Goal: Information Seeking & Learning: Learn about a topic

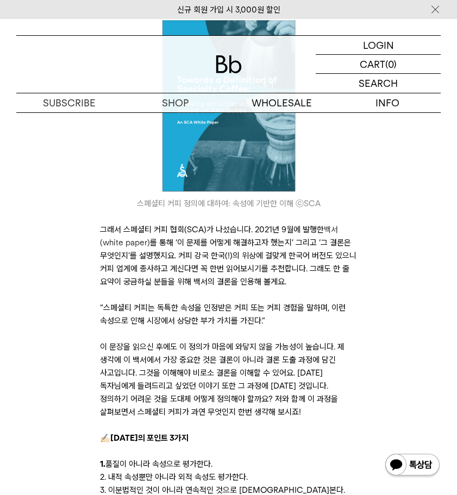
scroll to position [623, 0]
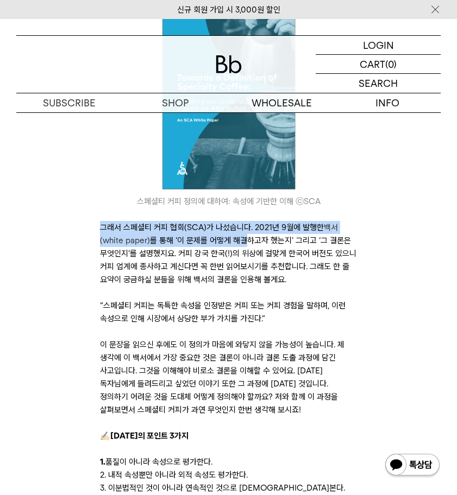
drag, startPoint x: 175, startPoint y: 237, endPoint x: 259, endPoint y: 244, distance: 83.9
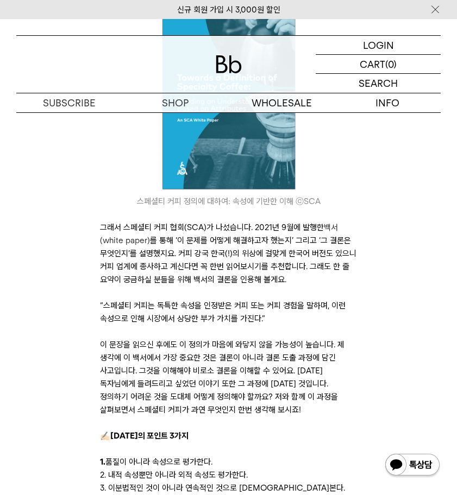
click at [269, 244] on p "그래서 스페셜티 커피 협회(SCA)가 나섰습니다. 2021년 9월에 발행한 백서(white paper) 를 통해 ‘이 문제를 어떻게 해결하고자…" at bounding box center [228, 253] width 257 height 65
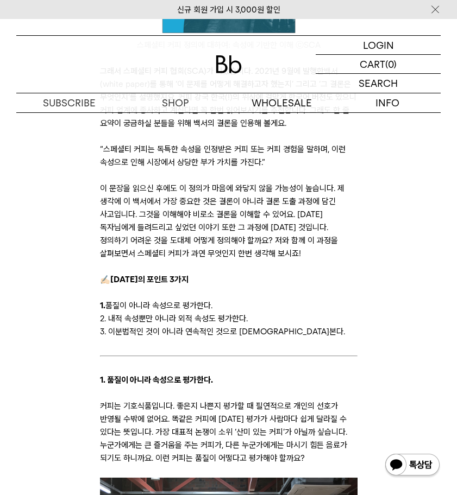
scroll to position [810, 0]
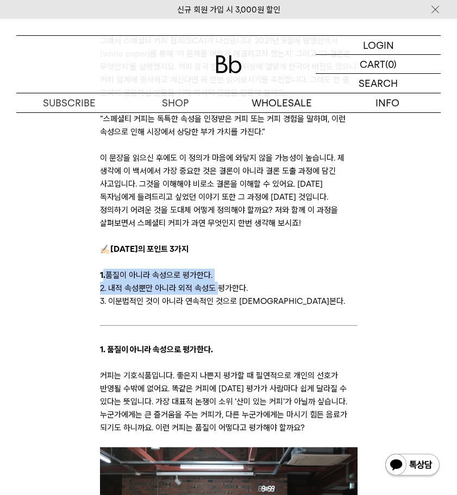
drag, startPoint x: 104, startPoint y: 278, endPoint x: 217, endPoint y: 288, distance: 113.4
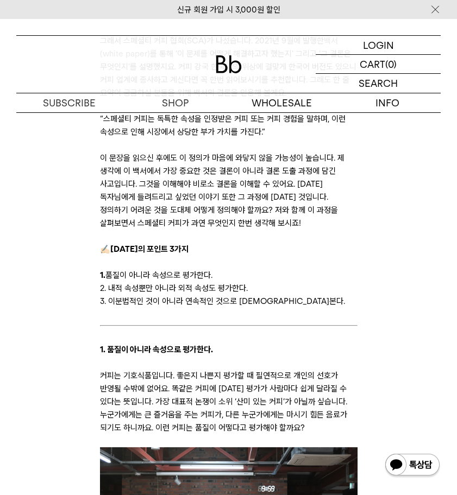
click at [217, 288] on p "2. 내적 속성뿐만 아니라 외적 속성도 평가한다." at bounding box center [228, 288] width 257 height 13
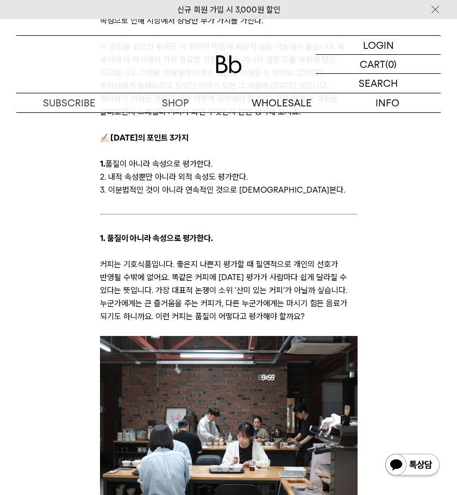
scroll to position [910, 0]
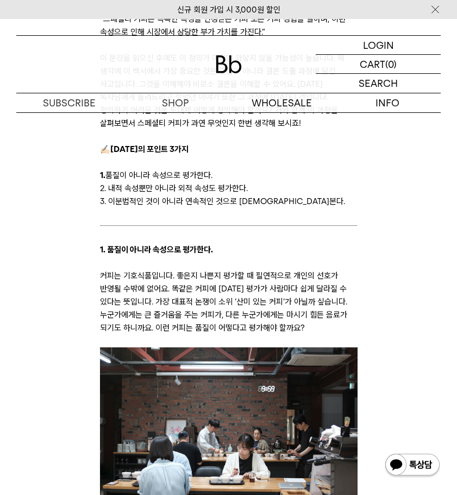
drag, startPoint x: 111, startPoint y: 255, endPoint x: 247, endPoint y: 275, distance: 137.8
click at [248, 276] on p "커피는 기호식품입니다. 좋은지 나쁜지 평가할 때 필연적으로 개인의 선호가 반영될 수밖에 없어요. 똑같은 커피에 [DATE] 평가가 사람마다 쉽…" at bounding box center [228, 301] width 257 height 65
drag, startPoint x: 297, startPoint y: 285, endPoint x: 371, endPoint y: 292, distance: 74.7
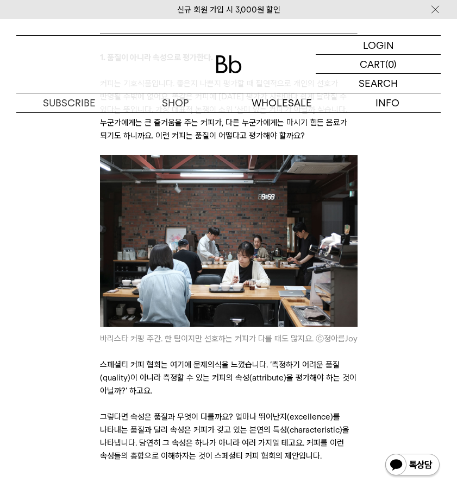
scroll to position [1223, 0]
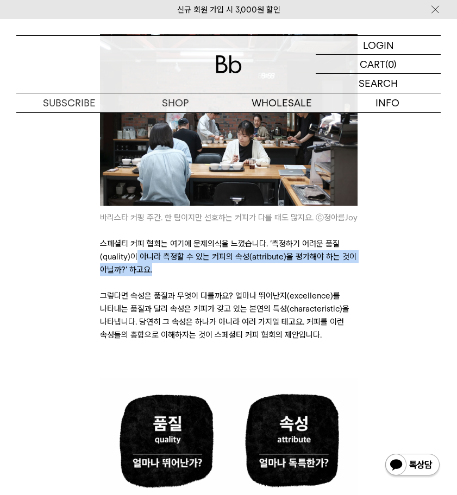
drag, startPoint x: 154, startPoint y: 255, endPoint x: 295, endPoint y: 269, distance: 141.9
click at [292, 268] on p "스페셜티 커피 협회는 여기에 문제의식을 느꼈습니다. ‘측정하기 어려운 품질(quality)이 아니라 측정할 수 있는 커피의 속성(attribu…" at bounding box center [228, 256] width 257 height 39
click at [295, 269] on p "스페셜티 커피 협회는 여기에 문제의식을 느꼈습니다. ‘측정하기 어려운 품질(quality)이 아니라 측정할 수 있는 커피의 속성(attribu…" at bounding box center [228, 256] width 257 height 39
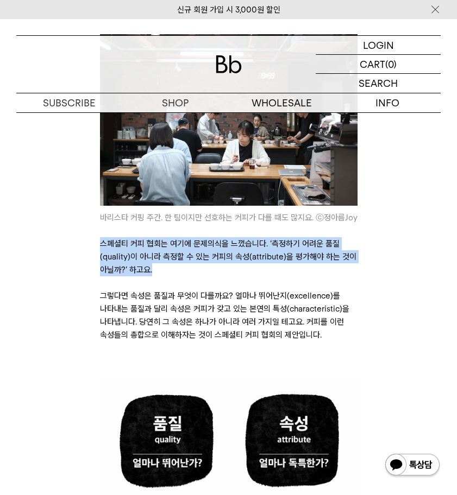
drag, startPoint x: 188, startPoint y: 270, endPoint x: 60, endPoint y: 248, distance: 130.7
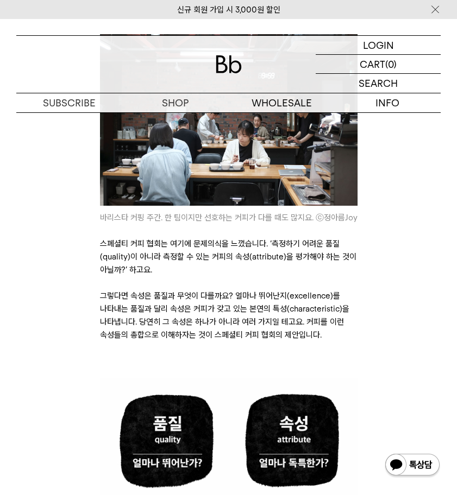
click at [199, 266] on p "스페셜티 커피 협회는 여기에 문제의식을 느꼈습니다. ‘측정하기 어려운 품질(quality)이 아니라 측정할 수 있는 커피의 속성(attribu…" at bounding box center [228, 256] width 257 height 39
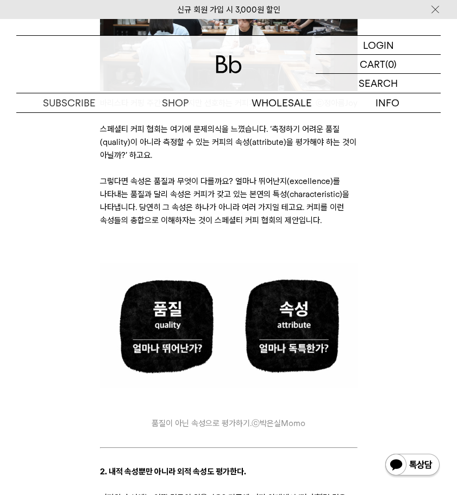
scroll to position [1340, 0]
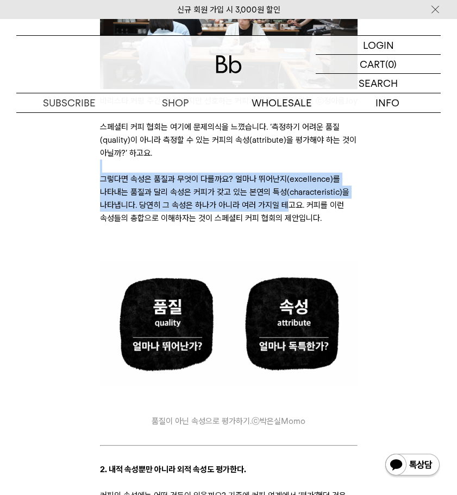
drag, startPoint x: 146, startPoint y: 179, endPoint x: 293, endPoint y: 204, distance: 148.7
click at [293, 204] on p "그렇다면 속성은 품질과 무엇이 다를까요? 얼마나 뛰어난지(excellence)를 나타내는 품질과 달리 속성은 커피가 갖고 있는 본연의 특성(c…" at bounding box center [228, 199] width 257 height 52
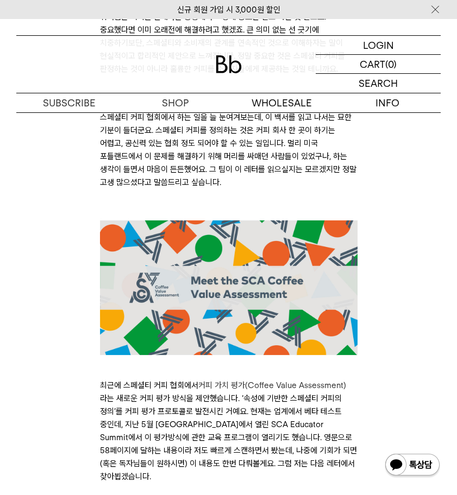
scroll to position [3029, 0]
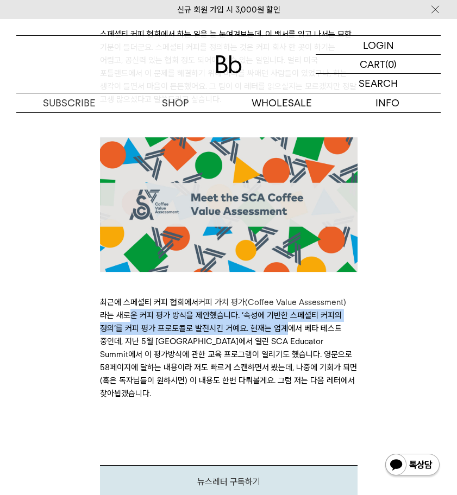
drag, startPoint x: 190, startPoint y: 305, endPoint x: 337, endPoint y: 313, distance: 147.4
click at [337, 313] on p "최근에 스페셜티 커피 협회에서 커피 가치 평가(Coffee Value Assessment) 라는 새로운 커피 평가 방식을 제안했습니다. ‘속성…" at bounding box center [228, 348] width 257 height 104
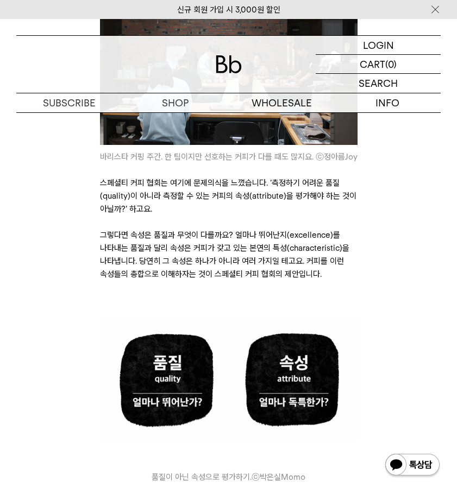
scroll to position [0, 0]
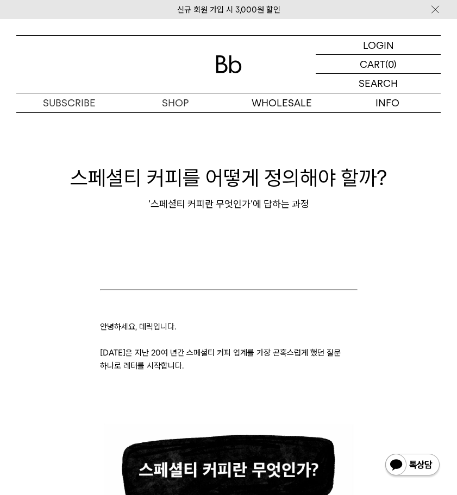
click at [321, 240] on div "스페셜티 커피를 어떻게 정의해야 할까? ‘스페셜티 커피란 무엇인가’에 답하는 과정" at bounding box center [228, 187] width 424 height 109
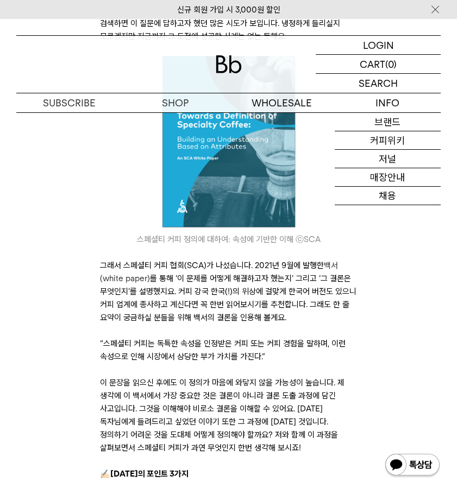
scroll to position [693, 0]
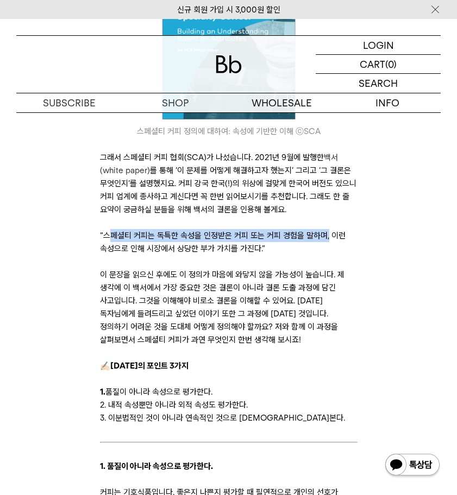
drag, startPoint x: 280, startPoint y: 234, endPoint x: 326, endPoint y: 234, distance: 46.7
click at [326, 234] on p "“스페셜티 커피는 독특한 속성을 인정받은 커피 또는 커피 경험을 말하며, 이런 속성으로 인해 시장에서 상당한 부가 가치를 가진다.”" at bounding box center [228, 242] width 257 height 26
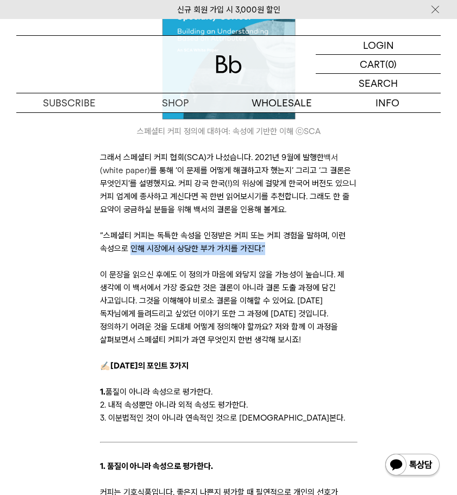
drag, startPoint x: 129, startPoint y: 247, endPoint x: 305, endPoint y: 251, distance: 176.0
click at [305, 251] on p "“스페셜티 커피는 독특한 속성을 인정받은 커피 또는 커피 경험을 말하며, 이런 속성으로 인해 시장에서 상당한 부가 가치를 가진다.”" at bounding box center [228, 242] width 257 height 26
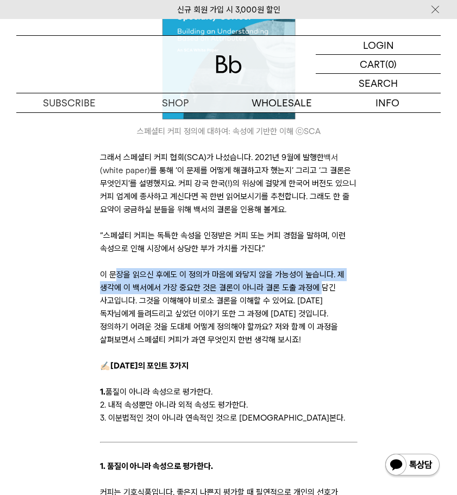
drag, startPoint x: 137, startPoint y: 278, endPoint x: 318, endPoint y: 281, distance: 180.3
click at [318, 281] on p "이 문장을 읽으신 후에도 이 정의가 마음에 와닿지 않을 가능성이 높습니다. 제 생각에 이 백서에서 가장 중요한 것은 결론이 아니라 결론 도출 …" at bounding box center [228, 307] width 257 height 78
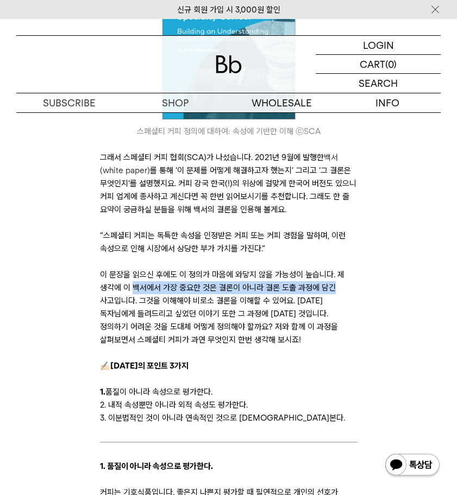
drag, startPoint x: 168, startPoint y: 281, endPoint x: 353, endPoint y: 282, distance: 185.2
click at [353, 282] on p "이 문장을 읽으신 후에도 이 정의가 마음에 와닿지 않을 가능성이 높습니다. 제 생각에 이 백서에서 가장 중요한 것은 결론이 아니라 결론 도출 …" at bounding box center [228, 307] width 257 height 78
click at [354, 282] on p "이 문장을 읽으신 후에도 이 정의가 마음에 와닿지 않을 가능성이 높습니다. 제 생각에 이 백서에서 가장 중요한 것은 결론이 아니라 결론 도출 …" at bounding box center [228, 307] width 257 height 78
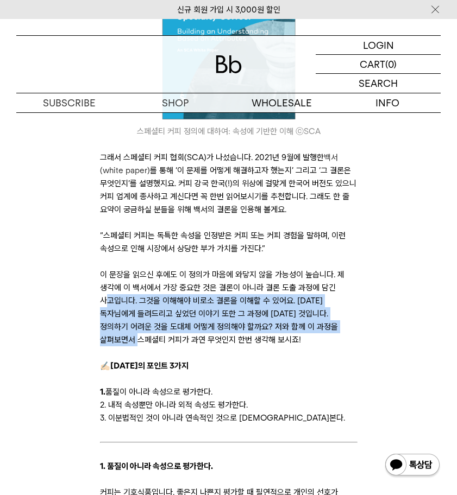
drag, startPoint x: 109, startPoint y: 301, endPoint x: 431, endPoint y: 329, distance: 323.8
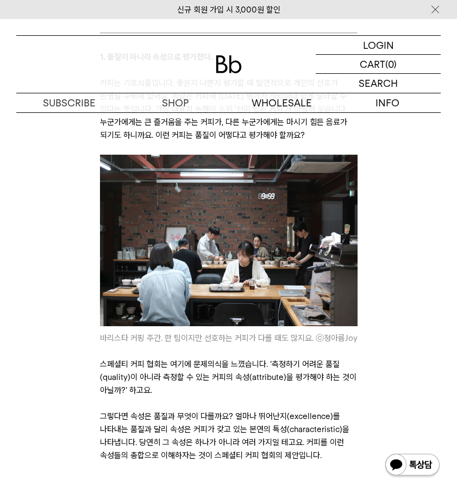
scroll to position [1177, 0]
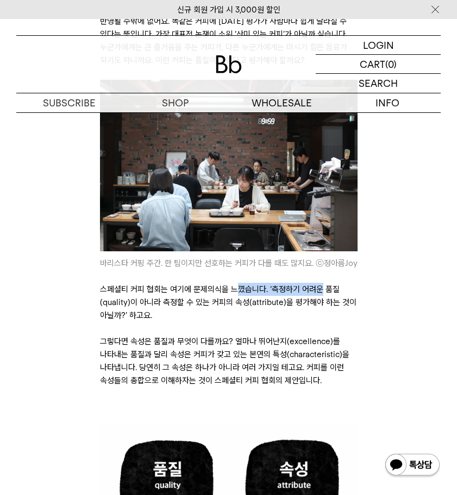
drag, startPoint x: 236, startPoint y: 284, endPoint x: 329, endPoint y: 290, distance: 93.6
click at [329, 290] on p "스페셜티 커피 협회는 여기에 문제의식을 느꼈습니다. ‘측정하기 어려운 품질(quality)이 아니라 측정할 수 있는 커피의 속성(attribu…" at bounding box center [228, 302] width 257 height 39
drag, startPoint x: 329, startPoint y: 290, endPoint x: 190, endPoint y: 298, distance: 139.8
click at [328, 291] on p "스페셜티 커피 협회는 여기에 문제의식을 느꼈습니다. ‘측정하기 어려운 품질(quality)이 아니라 측정할 수 있는 커피의 속성(attribu…" at bounding box center [228, 302] width 257 height 39
drag, startPoint x: 130, startPoint y: 300, endPoint x: 297, endPoint y: 292, distance: 166.9
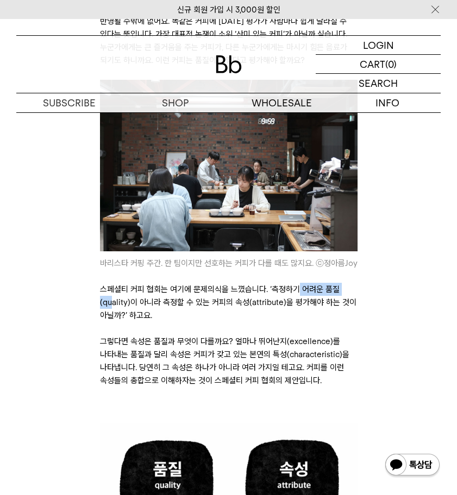
click at [296, 292] on p "스페셜티 커피 협회는 여기에 문제의식을 느꼈습니다. ‘측정하기 어려운 품질(quality)이 아니라 측정할 수 있는 커피의 속성(attribu…" at bounding box center [228, 302] width 257 height 39
click at [297, 292] on p "스페셜티 커피 협회는 여기에 문제의식을 느꼈습니다. ‘측정하기 어려운 품질(quality)이 아니라 측정할 수 있는 커피의 속성(attribu…" at bounding box center [228, 302] width 257 height 39
drag, startPoint x: 301, startPoint y: 293, endPoint x: 329, endPoint y: 294, distance: 28.3
click at [329, 294] on p "스페셜티 커피 협회는 여기에 문제의식을 느꼈습니다. ‘측정하기 어려운 품질(quality)이 아니라 측정할 수 있는 커피의 속성(attribu…" at bounding box center [228, 302] width 257 height 39
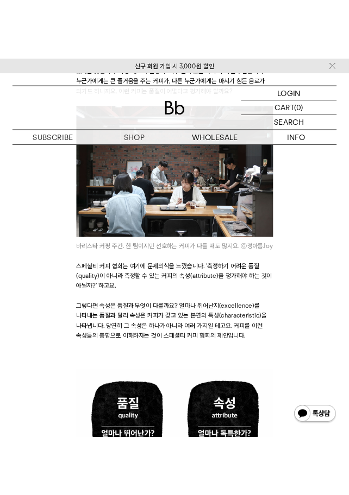
scroll to position [1240, 0]
